Goal: Task Accomplishment & Management: Manage account settings

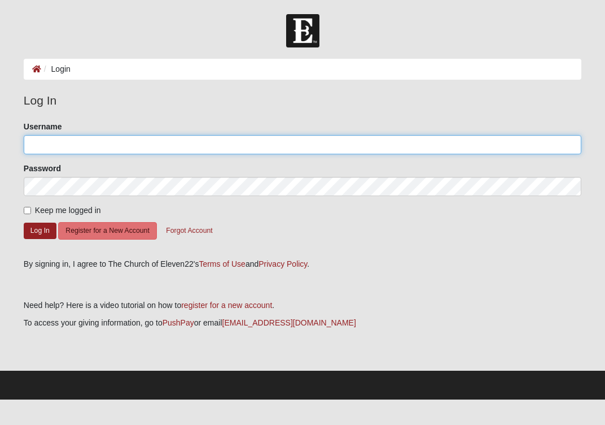
type input "g8rbrannen"
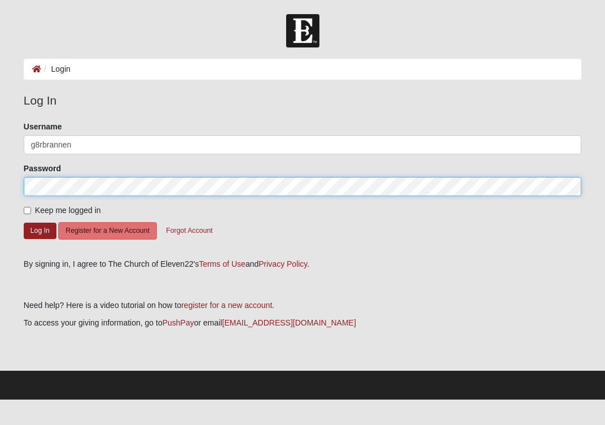
click at [40, 230] on button "Log In" at bounding box center [40, 230] width 33 height 16
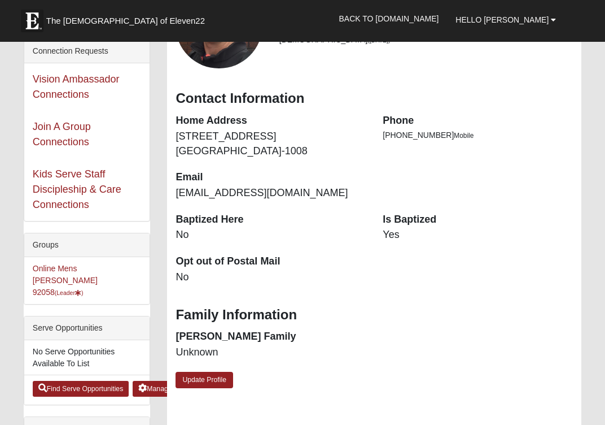
scroll to position [124, 0]
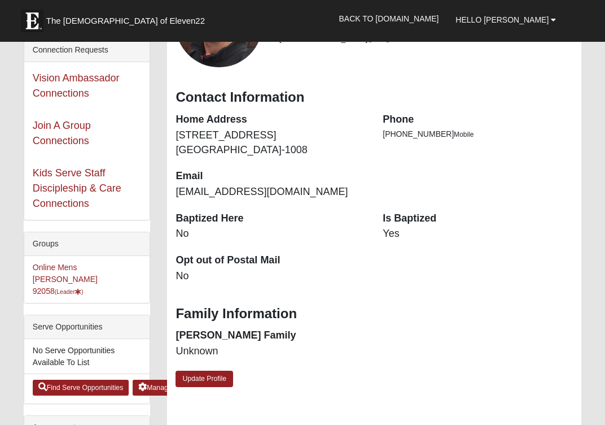
click at [73, 273] on li "Online Mens Brannen 92058 (Leader )" at bounding box center [87, 279] width 126 height 47
click at [73, 268] on link "Online Mens Brannen 92058 (Leader )" at bounding box center [65, 279] width 65 height 33
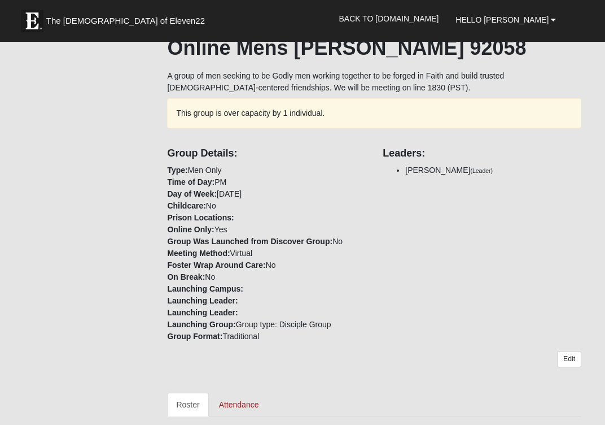
scroll to position [189, 0]
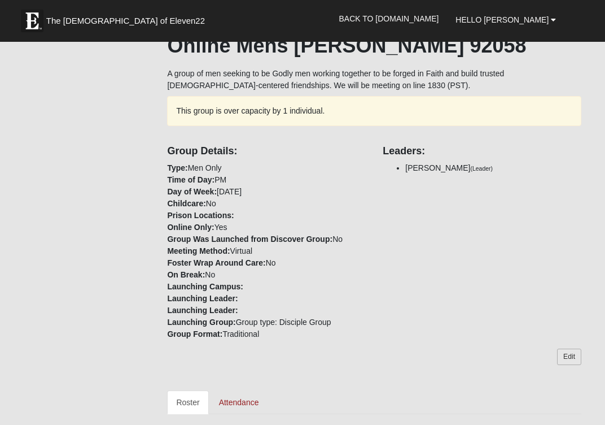
click at [569, 349] on link "Edit" at bounding box center [569, 356] width 24 height 16
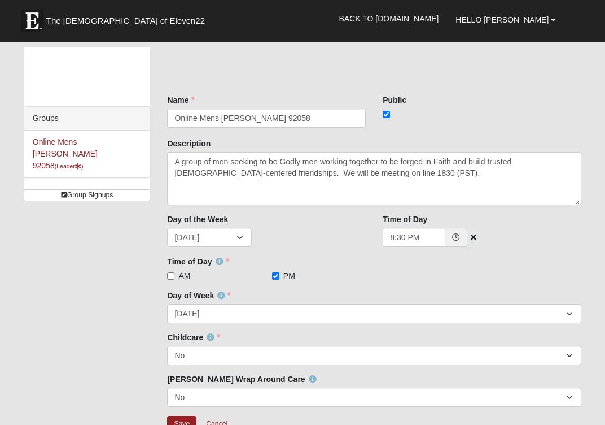
click at [453, 239] on icon at bounding box center [456, 237] width 8 height 8
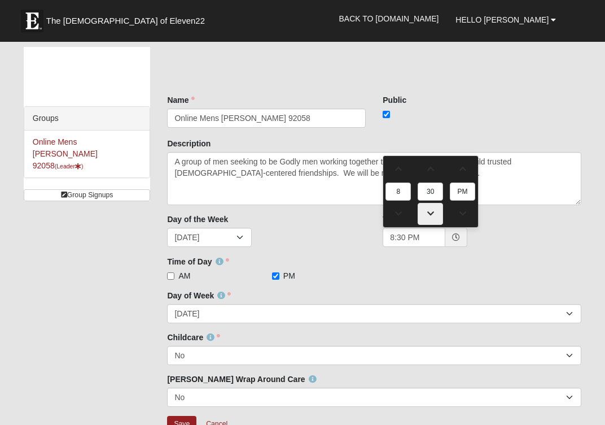
click at [432, 209] on link at bounding box center [430, 214] width 25 height 22
type input "8:15 PM"
type input "15"
click at [432, 209] on link at bounding box center [430, 214] width 25 height 22
type input "8:00 PM"
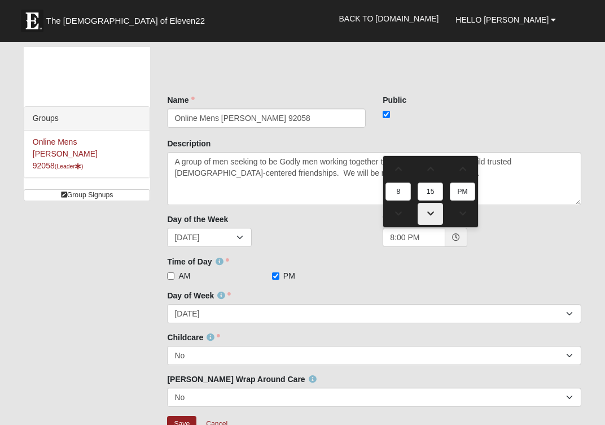
type input "00"
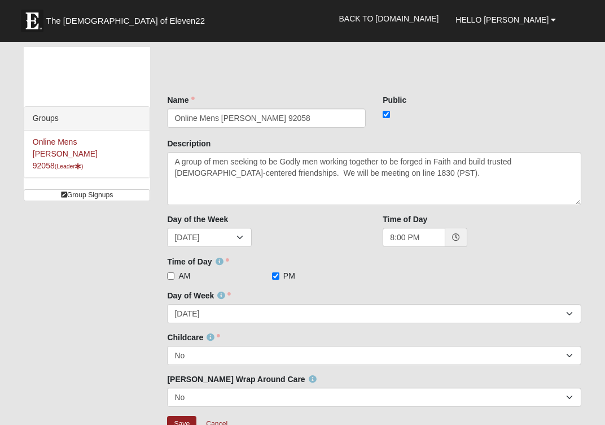
click at [457, 279] on div "AM PM Time of Day is required." at bounding box center [374, 275] width 414 height 11
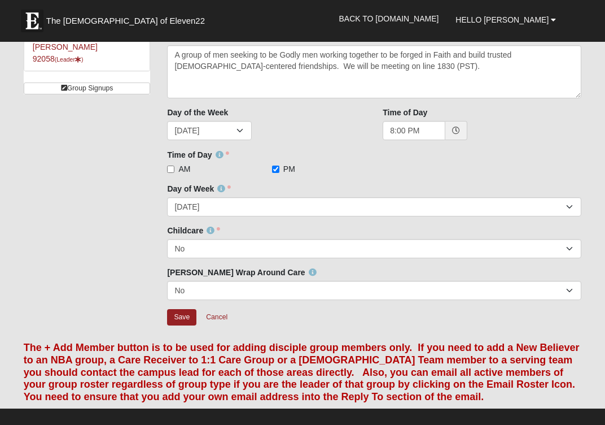
scroll to position [111, 0]
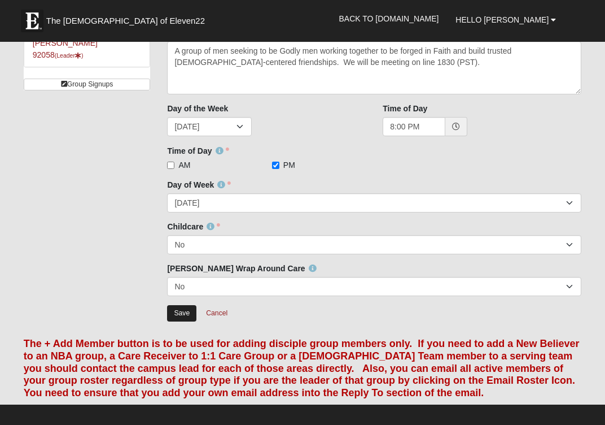
click at [180, 317] on input "Save" at bounding box center [181, 313] width 29 height 16
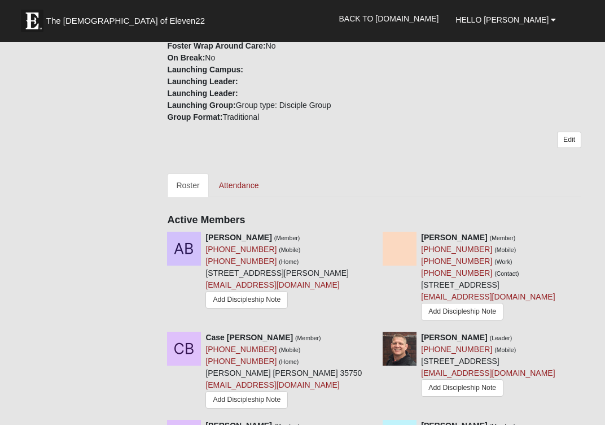
scroll to position [403, 0]
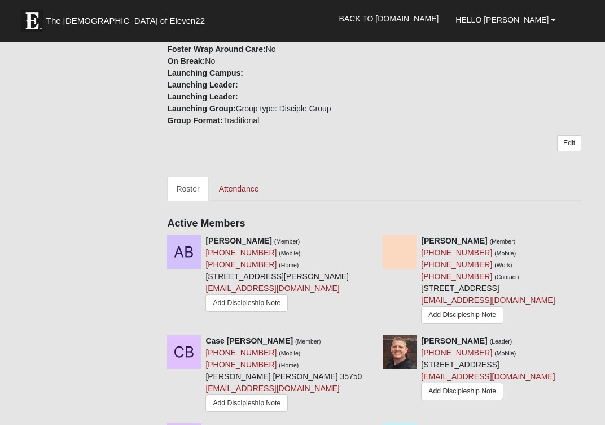
click at [572, 152] on div "Edit" at bounding box center [374, 147] width 414 height 25
click at [571, 143] on link "Edit" at bounding box center [569, 143] width 24 height 16
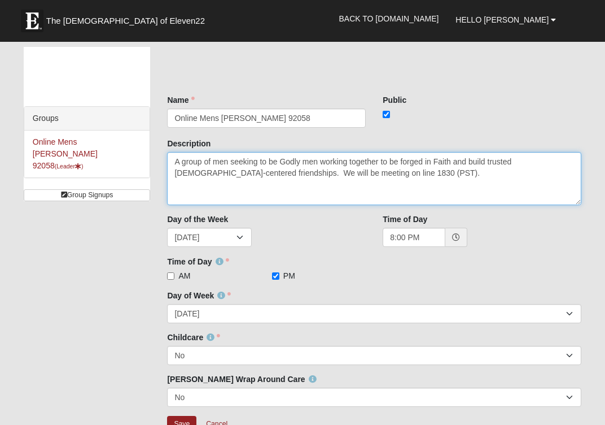
click at [392, 186] on textarea "A group of men seeking to be Godly men working together to be forged in Faith a…" at bounding box center [374, 178] width 414 height 53
click at [326, 168] on textarea "A group of men seeking to be Godly men working together to be forged in Faith a…" at bounding box center [374, 178] width 414 height 53
drag, startPoint x: 314, startPoint y: 172, endPoint x: 353, endPoint y: 175, distance: 39.1
click at [353, 176] on textarea "A group of men seeking to be Godly men working together to be forged in Faith a…" at bounding box center [374, 178] width 414 height 53
click at [353, 173] on textarea "A group of men seeking to be Godly men working together to be forged in Faith a…" at bounding box center [374, 178] width 414 height 53
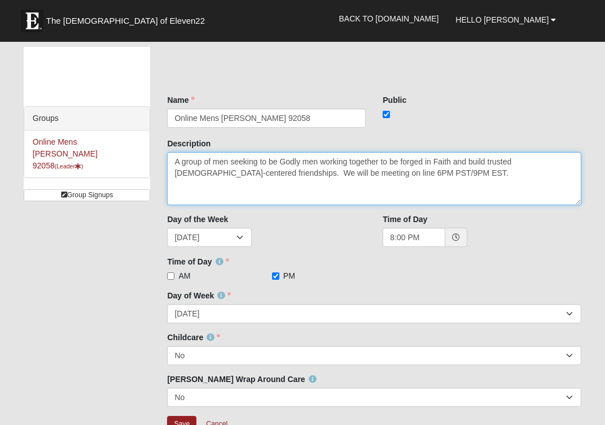
click at [408, 190] on textarea "A group of men seeking to be Godly men working together to be forged in Faith a…" at bounding box center [374, 178] width 414 height 53
paste textarea "[PERSON_NAME] is inviting you to a scheduled Zoom meeting. Topic: [PERSON_NAME]…"
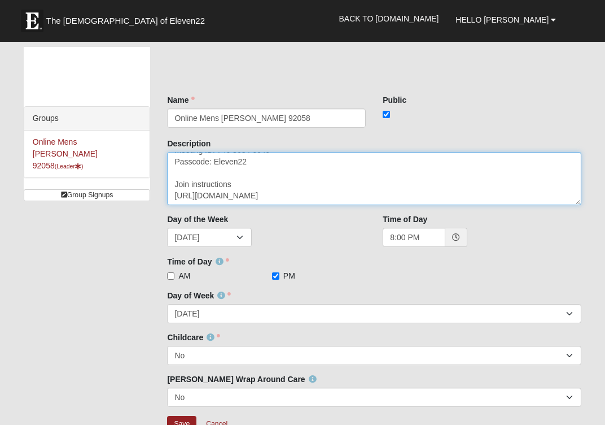
scroll to position [203, 0]
drag, startPoint x: 173, startPoint y: 192, endPoint x: 292, endPoint y: 244, distance: 130.2
click at [292, 244] on div "Name Online Mens [PERSON_NAME] 92058 Name is required. Public Inactivate Child …" at bounding box center [374, 267] width 414 height 347
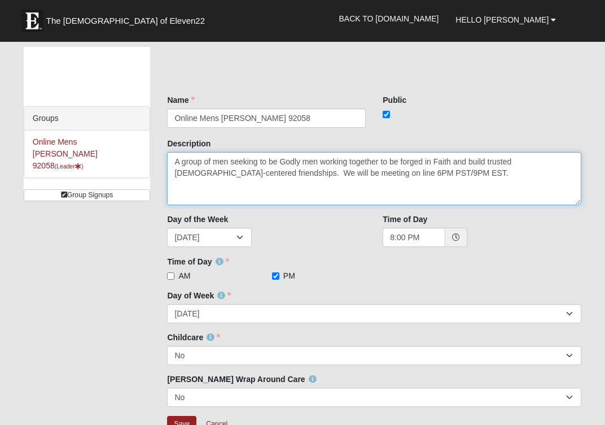
scroll to position [0, 0]
paste textarea "[PERSON_NAME] is inviting you to a scheduled Zoom meeting. Topic: [PERSON_NAME]…"
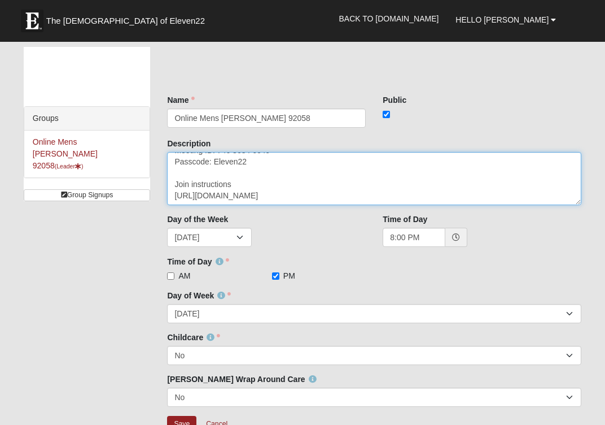
scroll to position [203, 0]
drag, startPoint x: 177, startPoint y: 161, endPoint x: 425, endPoint y: 204, distance: 251.6
click at [425, 204] on textarea "A group of men seeking to be Godly men working together to be forged in Faith a…" at bounding box center [374, 178] width 414 height 53
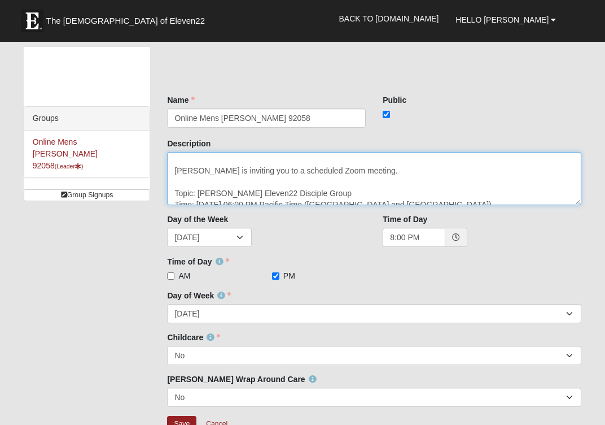
scroll to position [113, 0]
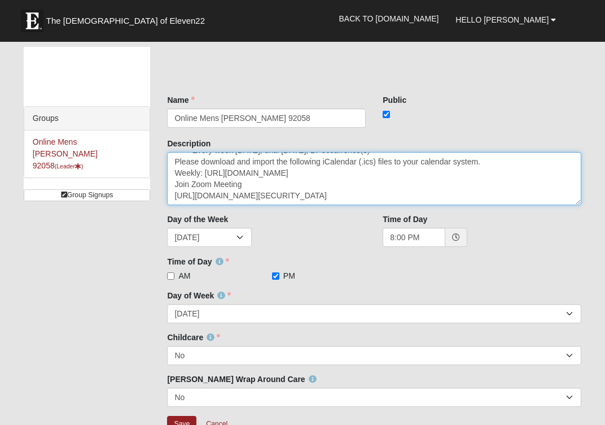
drag, startPoint x: 176, startPoint y: 172, endPoint x: 353, endPoint y: 254, distance: 194.5
click at [352, 254] on div "Name Online Mens [PERSON_NAME] 92058 Name is required. Public Inactivate Child …" at bounding box center [374, 267] width 414 height 347
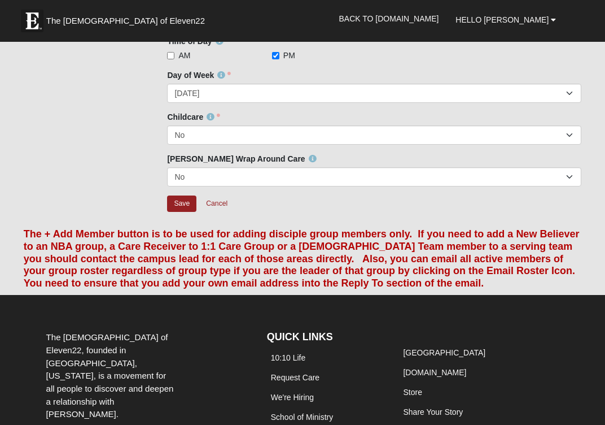
scroll to position [227, 0]
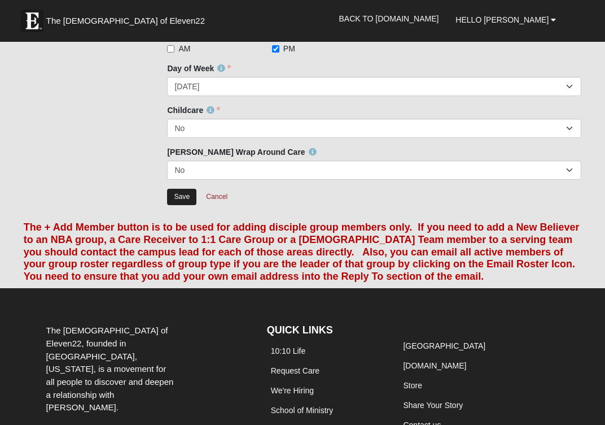
type textarea "A group of men seeking to be Godly men working together to be forged in Faith a…"
click at [181, 197] on input "Save" at bounding box center [181, 197] width 29 height 16
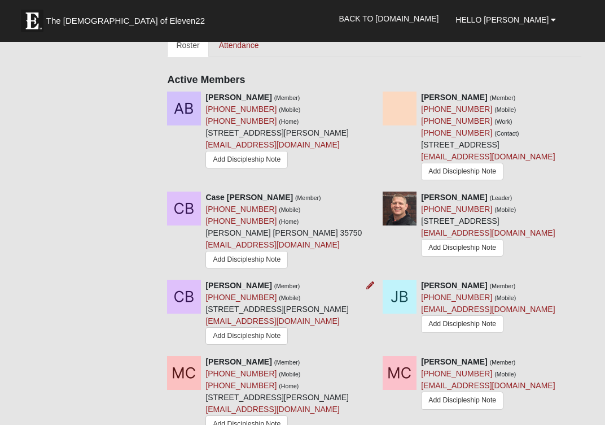
scroll to position [549, 0]
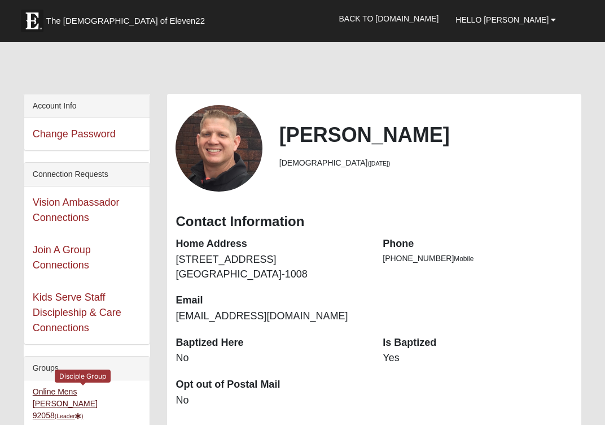
click at [82, 394] on link "Online Mens [PERSON_NAME] 92058 (Leader )" at bounding box center [65, 403] width 65 height 33
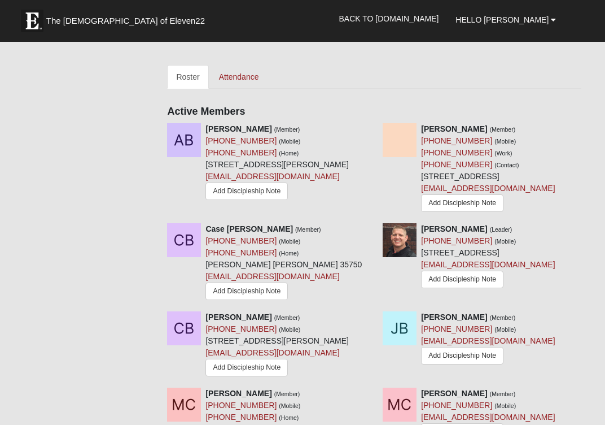
scroll to position [515, 0]
drag, startPoint x: 328, startPoint y: 175, endPoint x: 208, endPoint y: 178, distance: 120.3
click at [208, 178] on div "[PERSON_NAME] (Member) [PHONE_NUMBER] (Mobile) [PHONE_NUMBER] (Home) [STREET_AD…" at bounding box center [277, 163] width 143 height 80
copy link "[EMAIL_ADDRESS][DOMAIN_NAME]"
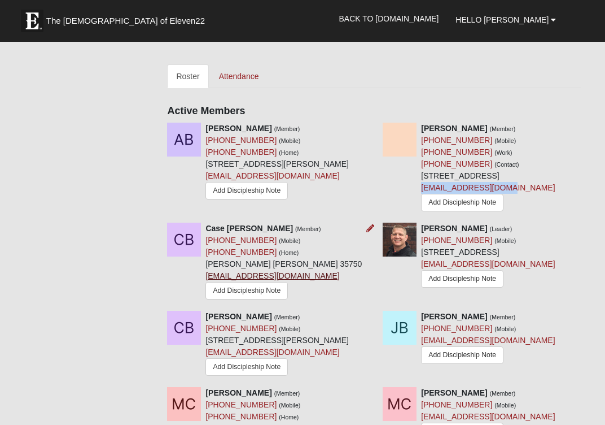
click at [254, 280] on link "[EMAIL_ADDRESS][DOMAIN_NAME]" at bounding box center [273, 275] width 134 height 9
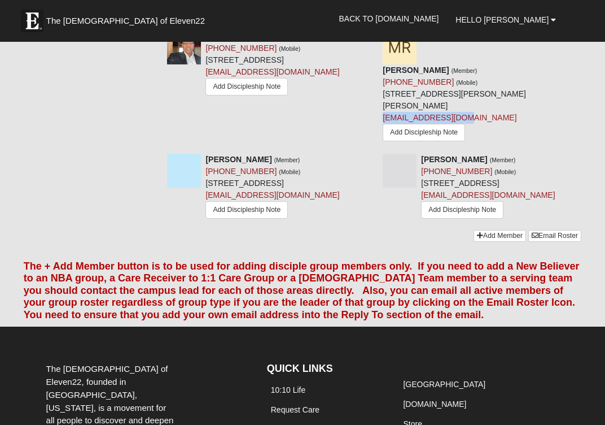
scroll to position [1187, 0]
